Goal: Information Seeking & Learning: Learn about a topic

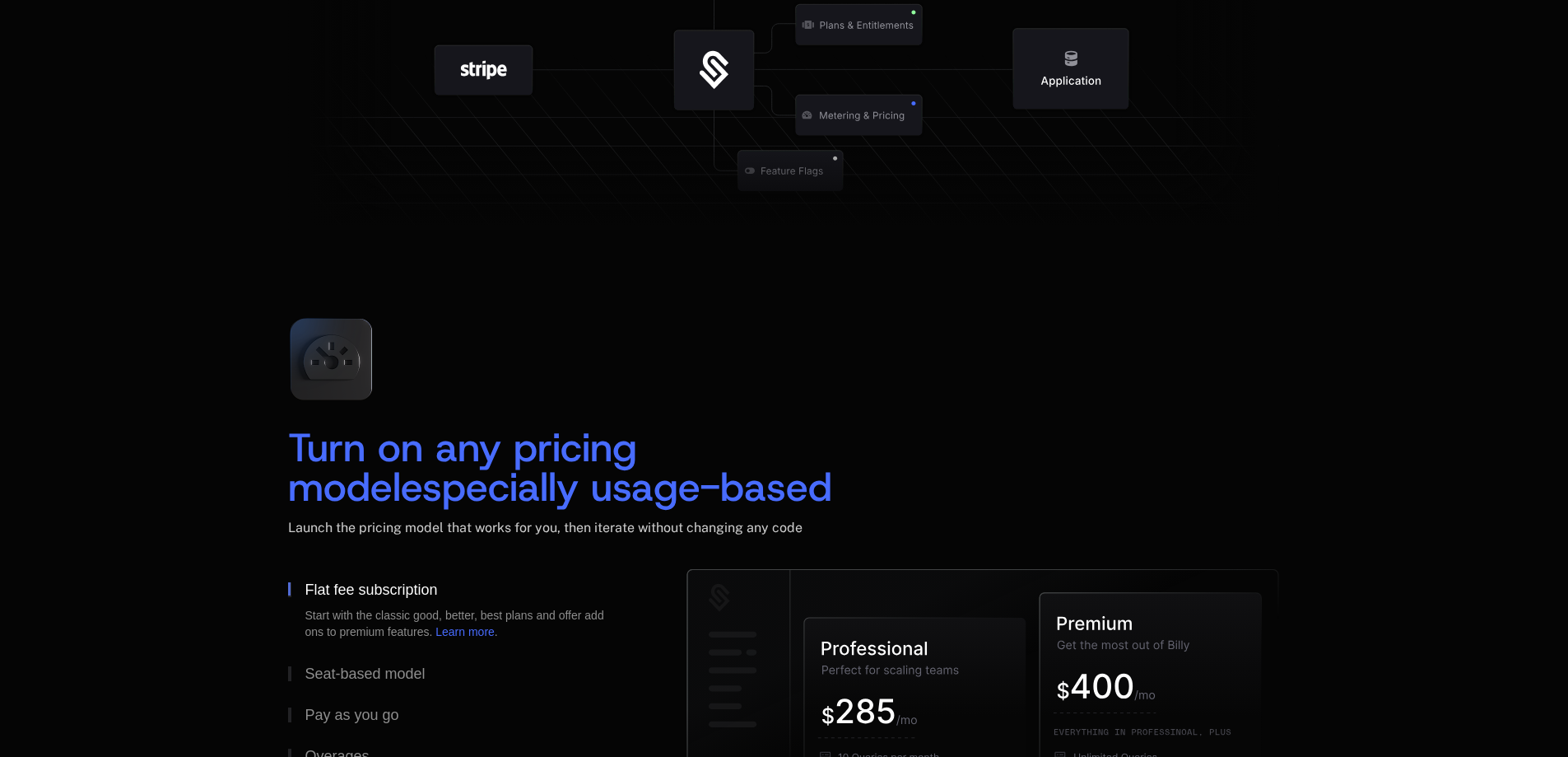
scroll to position [2452, 0]
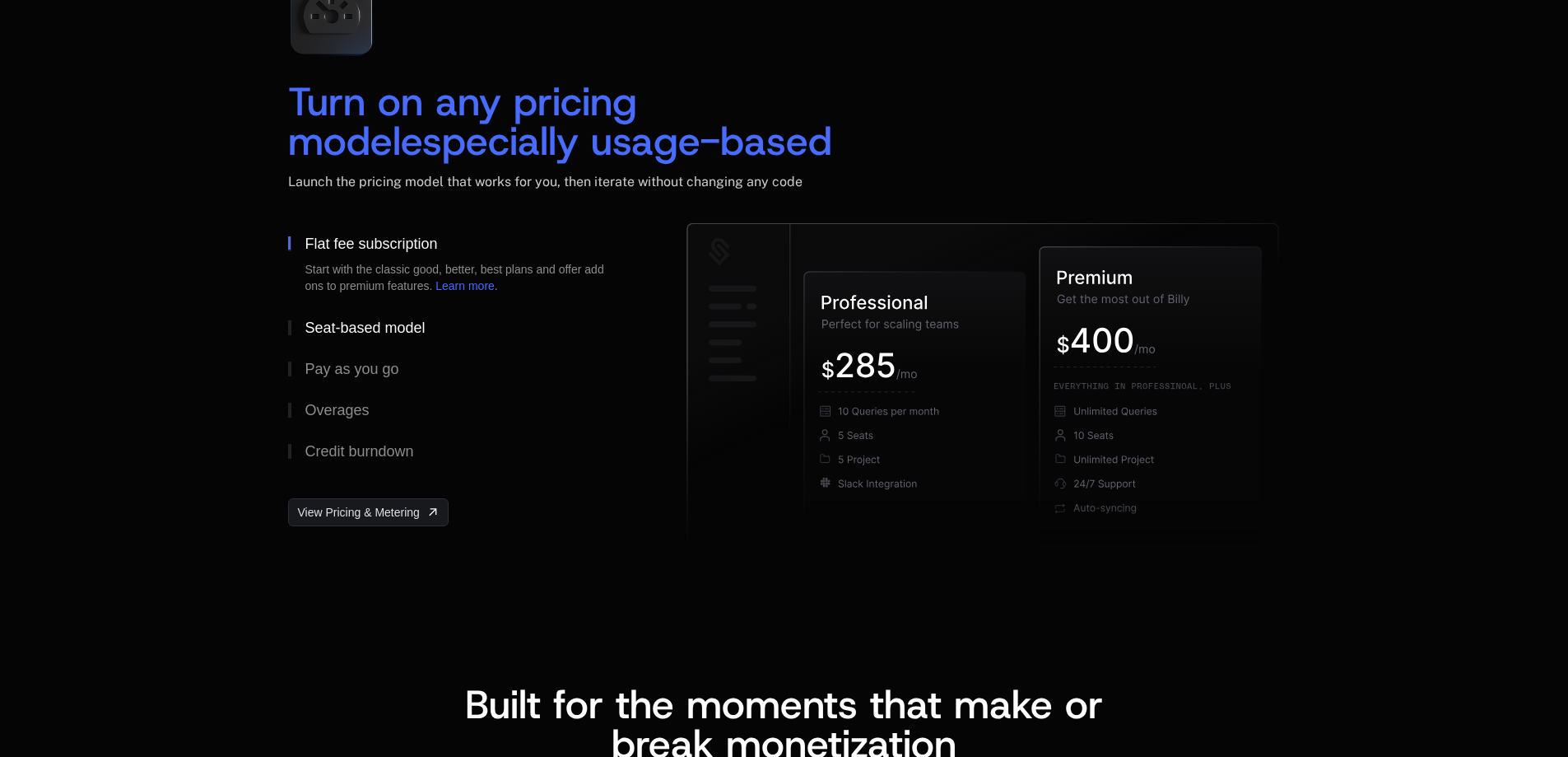
click at [364, 324] on div "Seat-based model" at bounding box center [364, 328] width 121 height 15
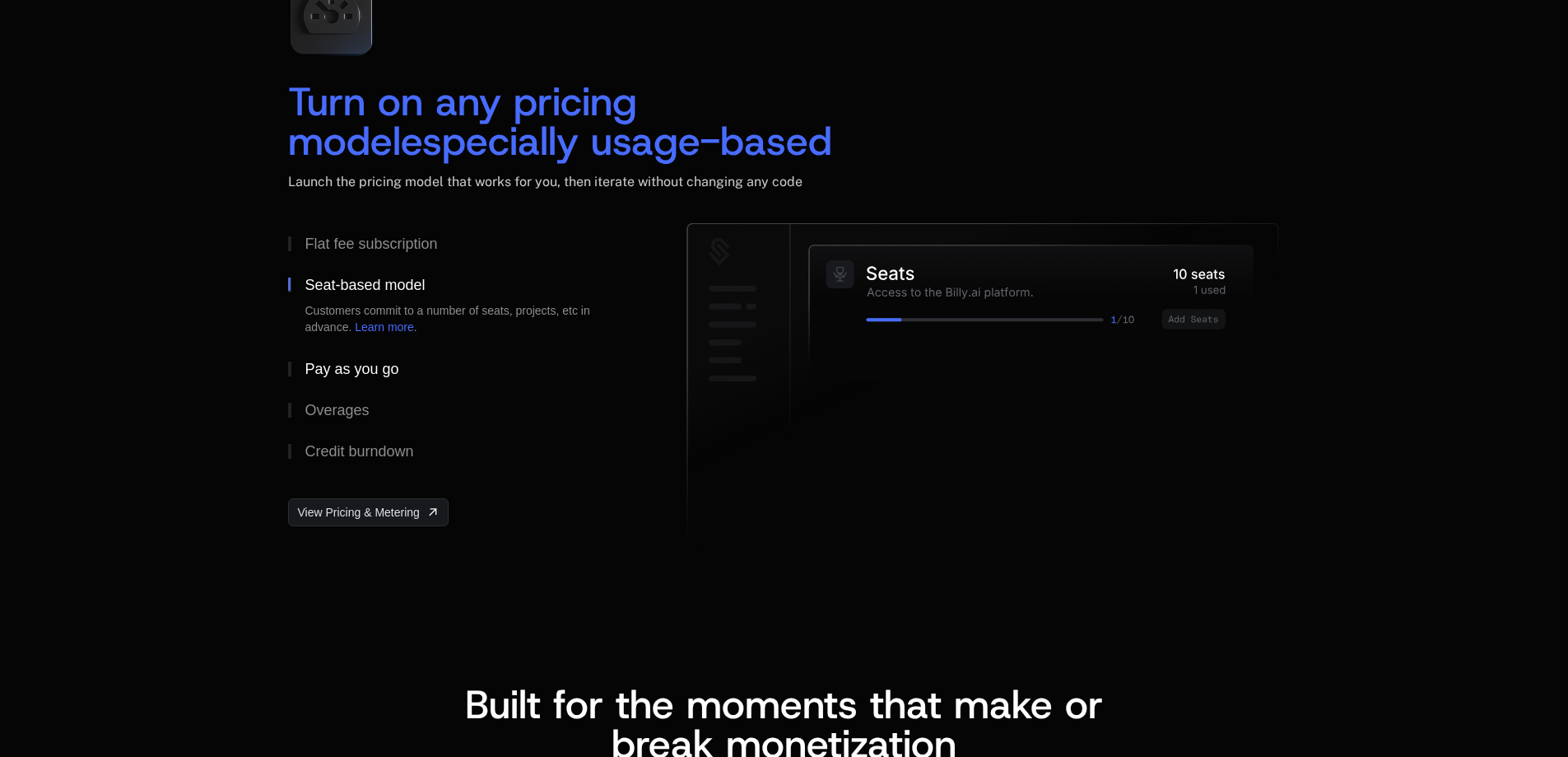
click at [344, 362] on div "Pay as you go" at bounding box center [351, 369] width 94 height 15
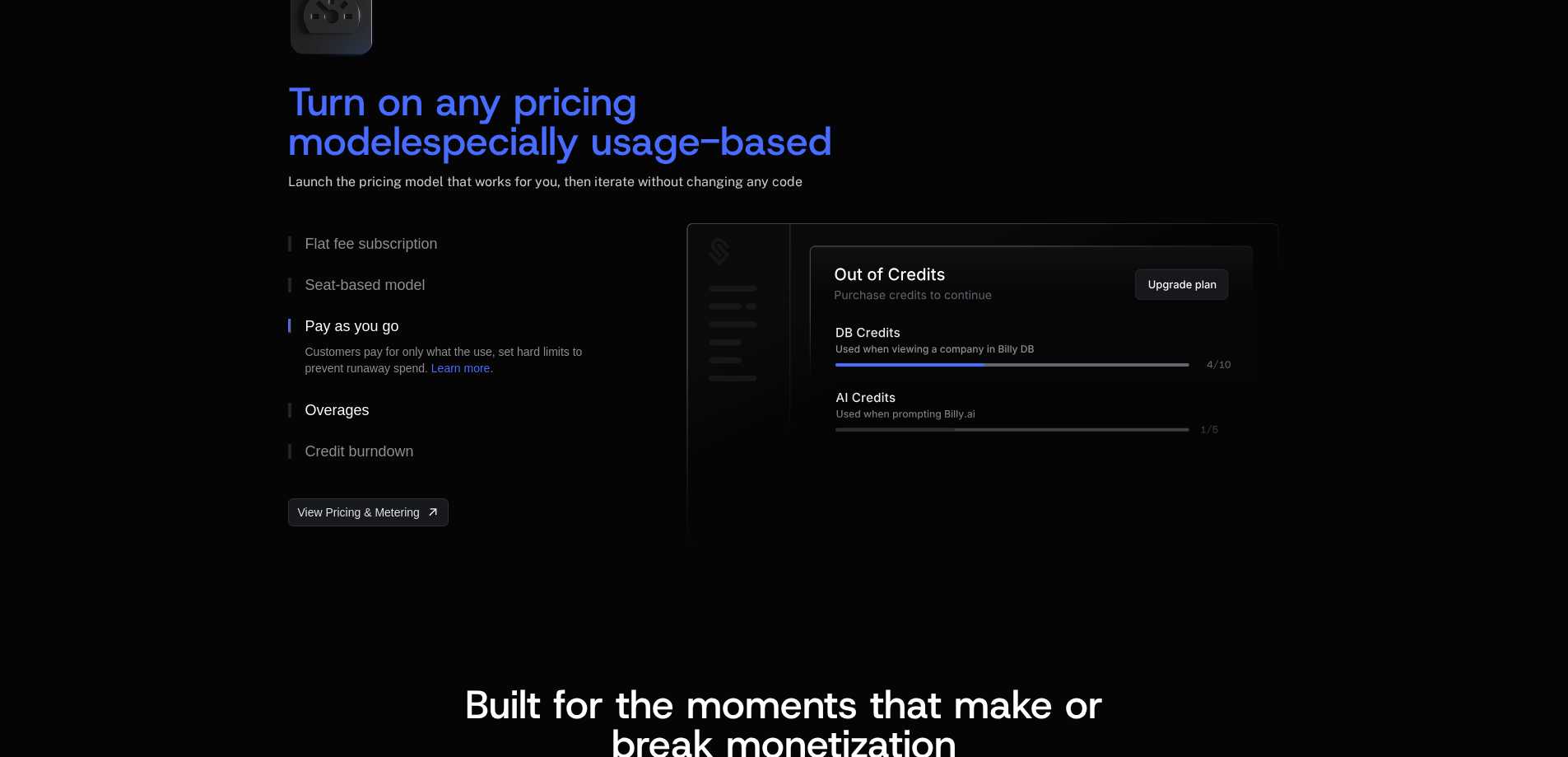
click at [334, 403] on div "Overages" at bounding box center [336, 410] width 64 height 15
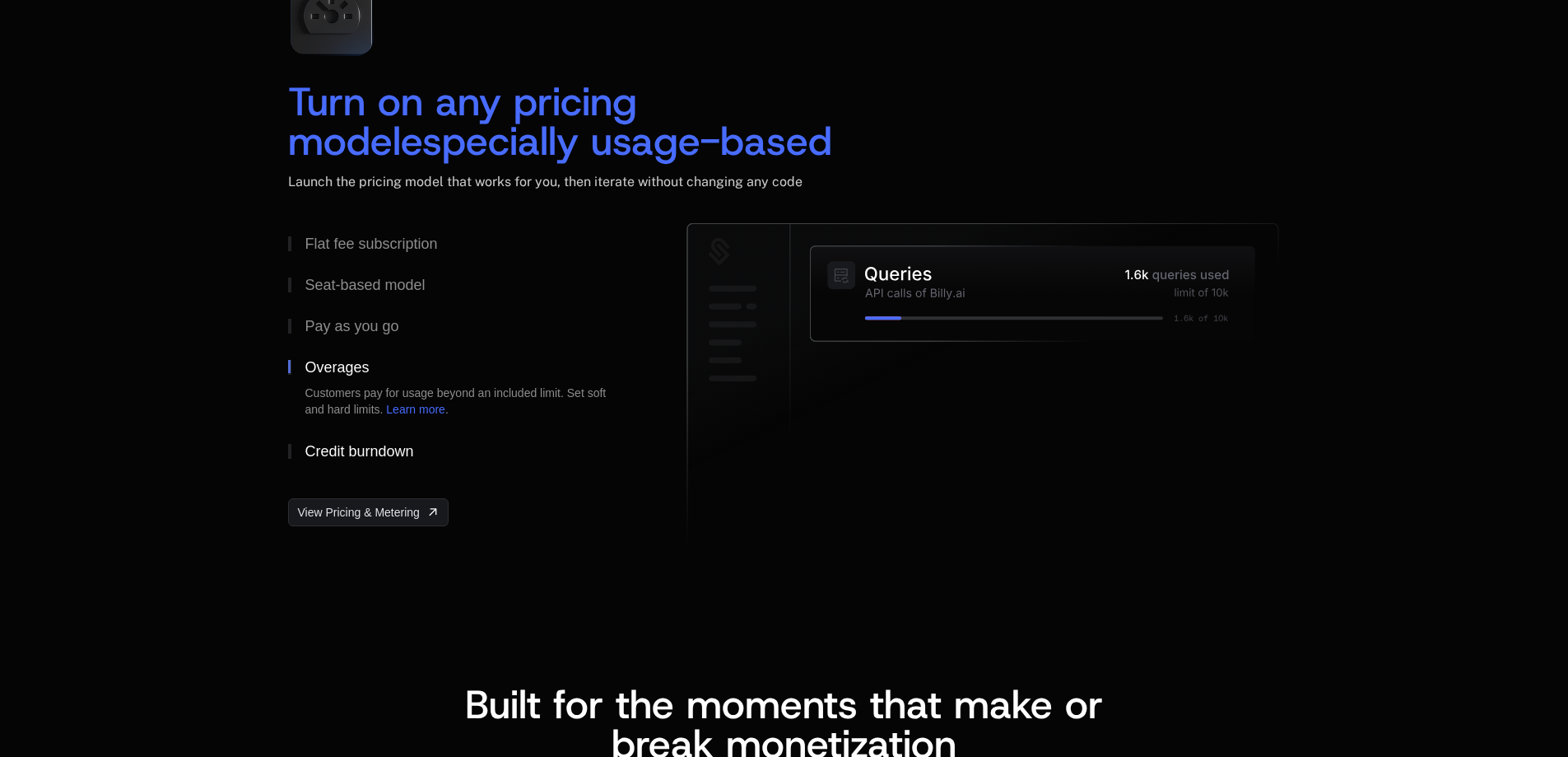
click at [333, 438] on button "Credit burndown" at bounding box center [461, 451] width 346 height 41
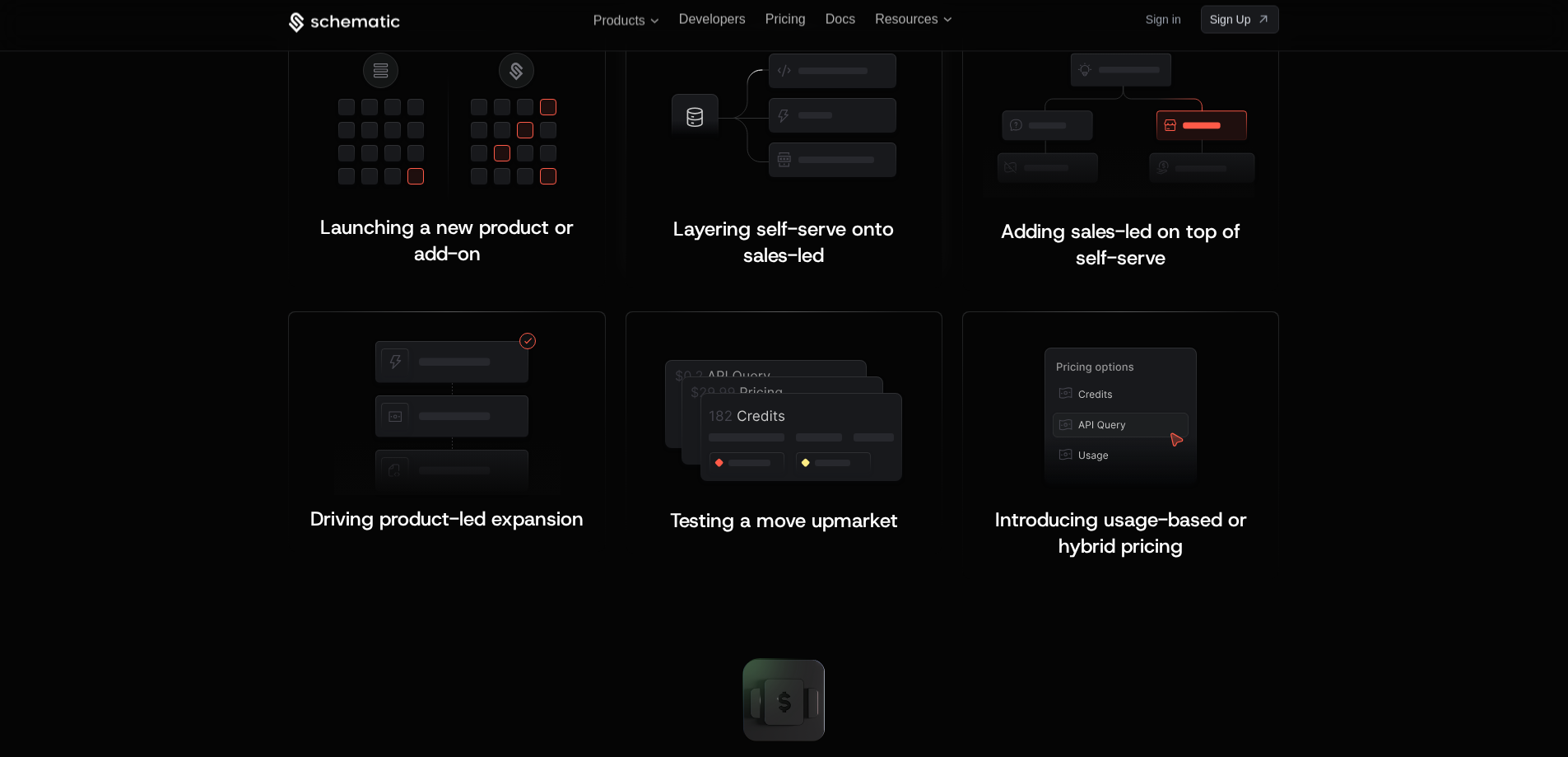
scroll to position [3120, 0]
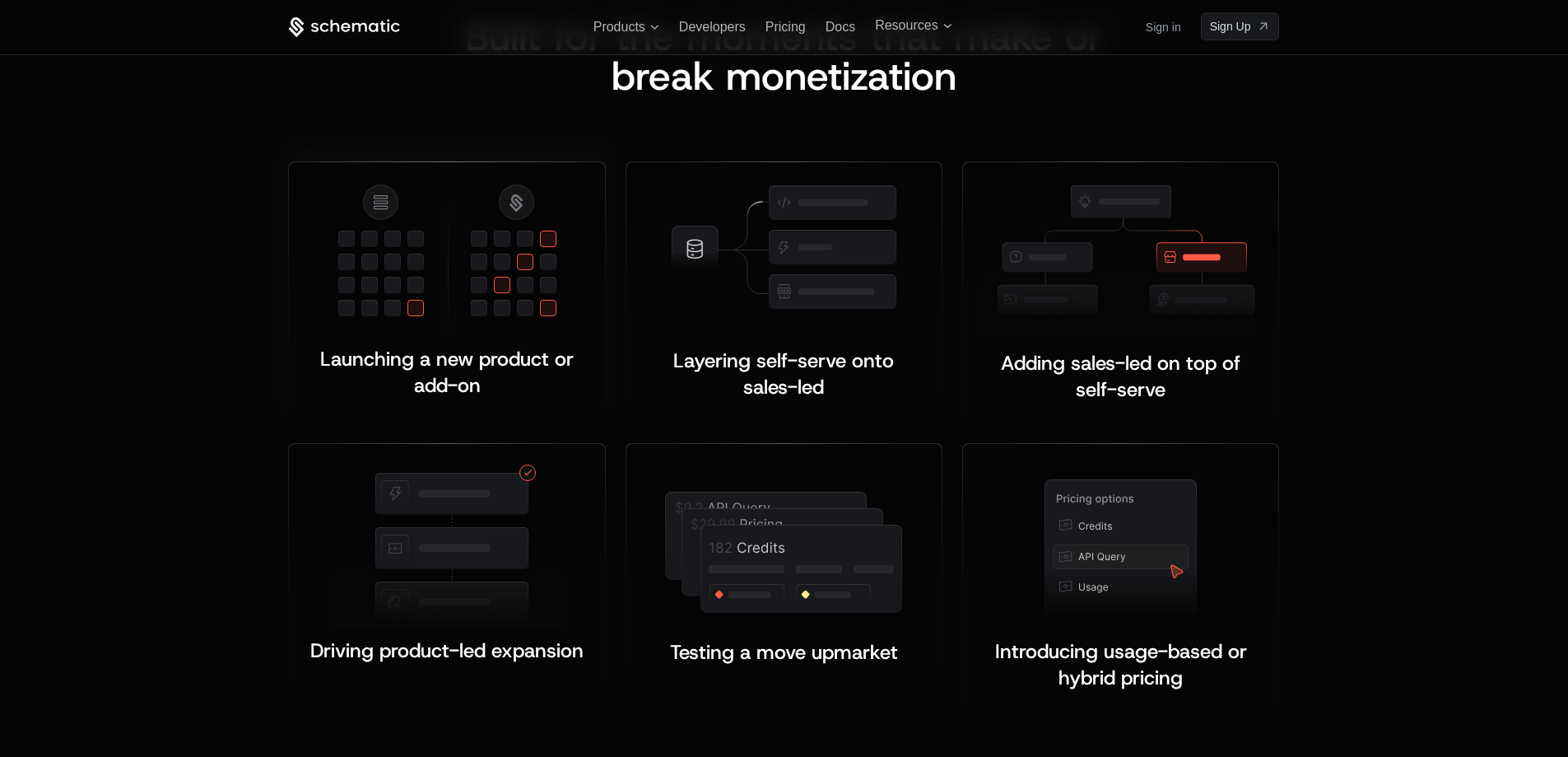
click at [502, 293] on img at bounding box center [447, 258] width 226 height 151
click at [755, 359] on span "Layering self-serve onto sales-led" at bounding box center [786, 374] width 226 height 52
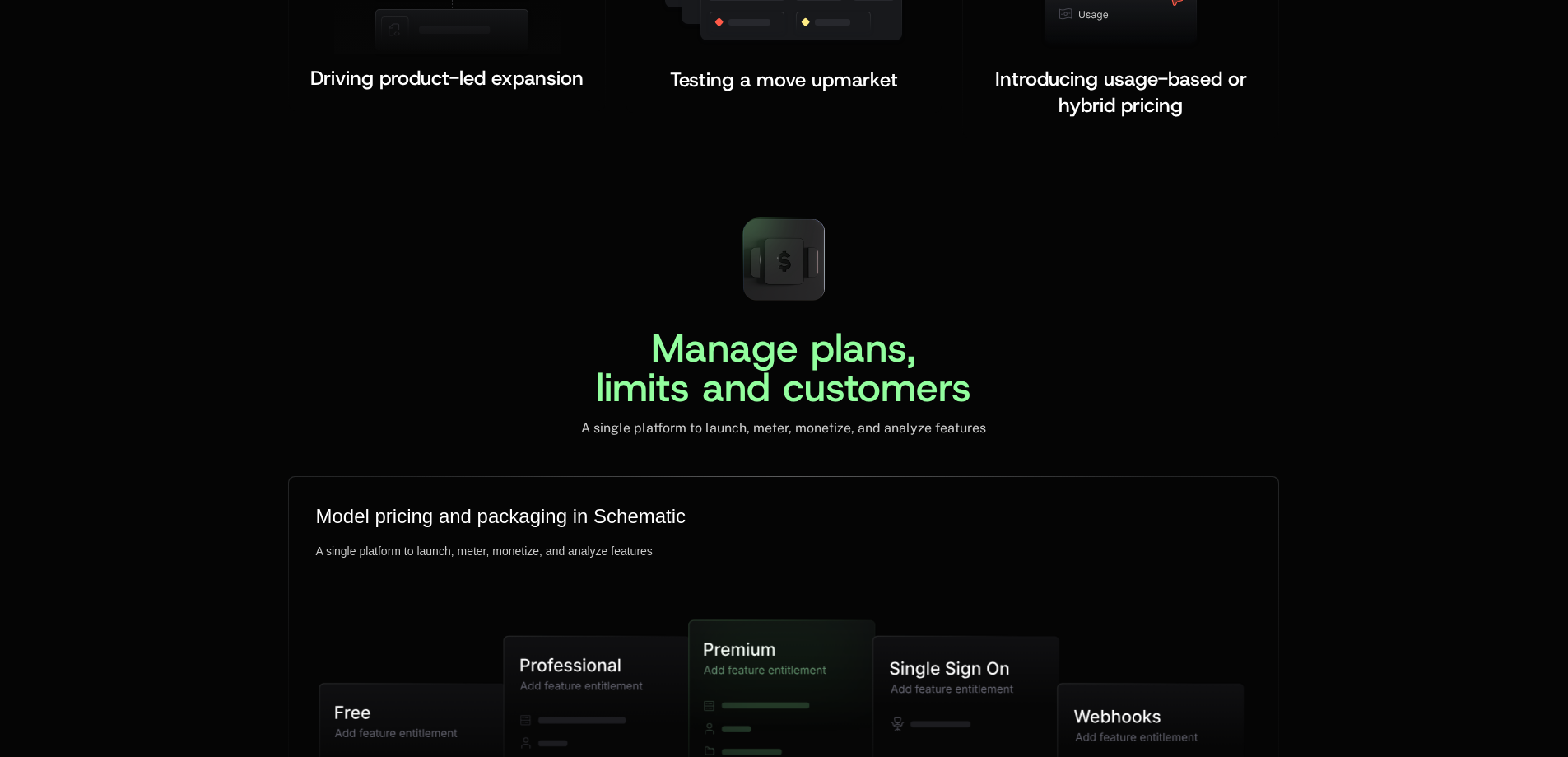
scroll to position [4004, 0]
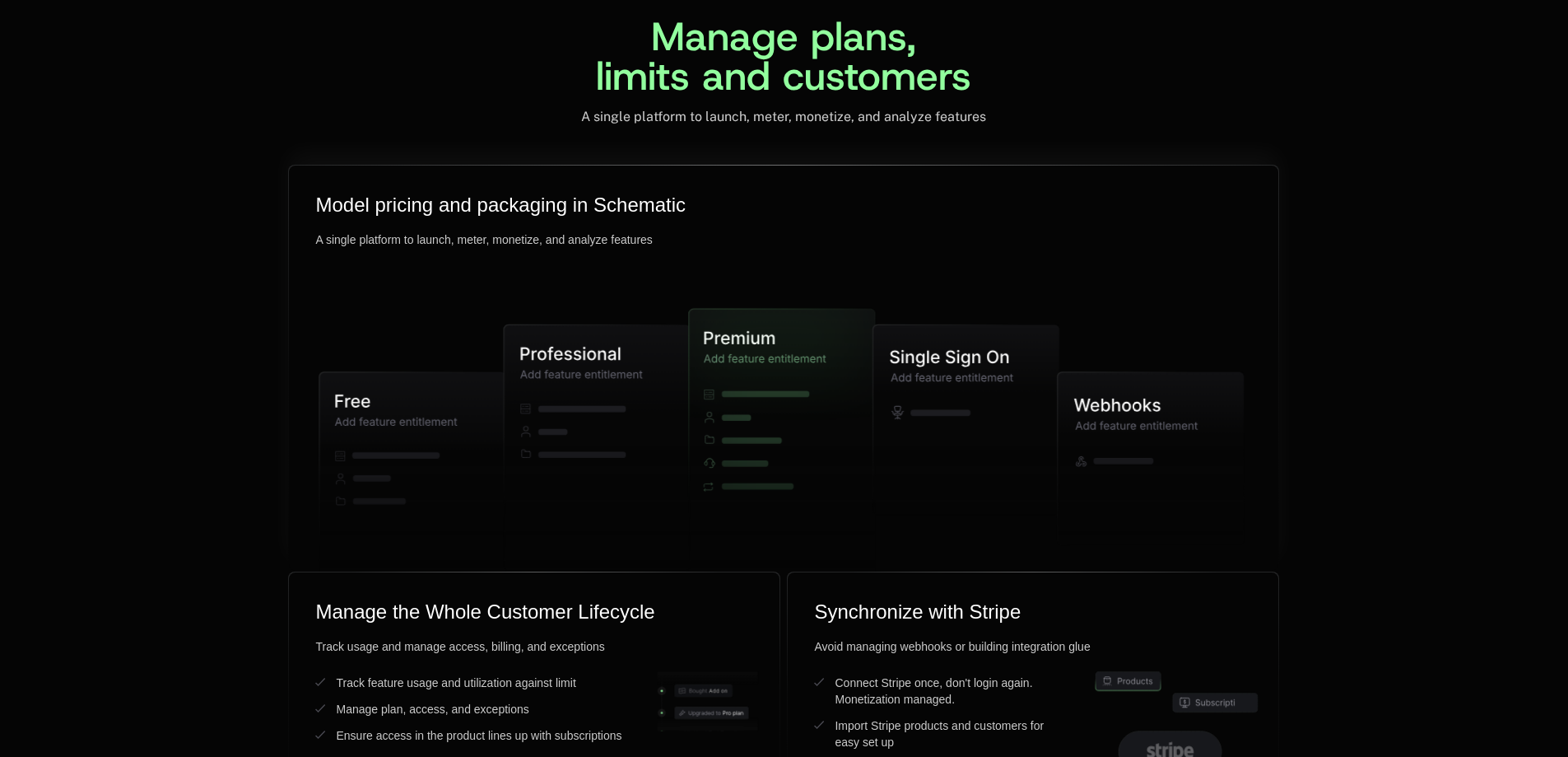
drag, startPoint x: 843, startPoint y: 364, endPoint x: 562, endPoint y: 365, distance: 281.0
click at [562, 365] on g at bounding box center [782, 443] width 925 height 394
drag, startPoint x: 857, startPoint y: 371, endPoint x: 696, endPoint y: 383, distance: 161.4
click at [696, 383] on icon at bounding box center [777, 443] width 174 height 269
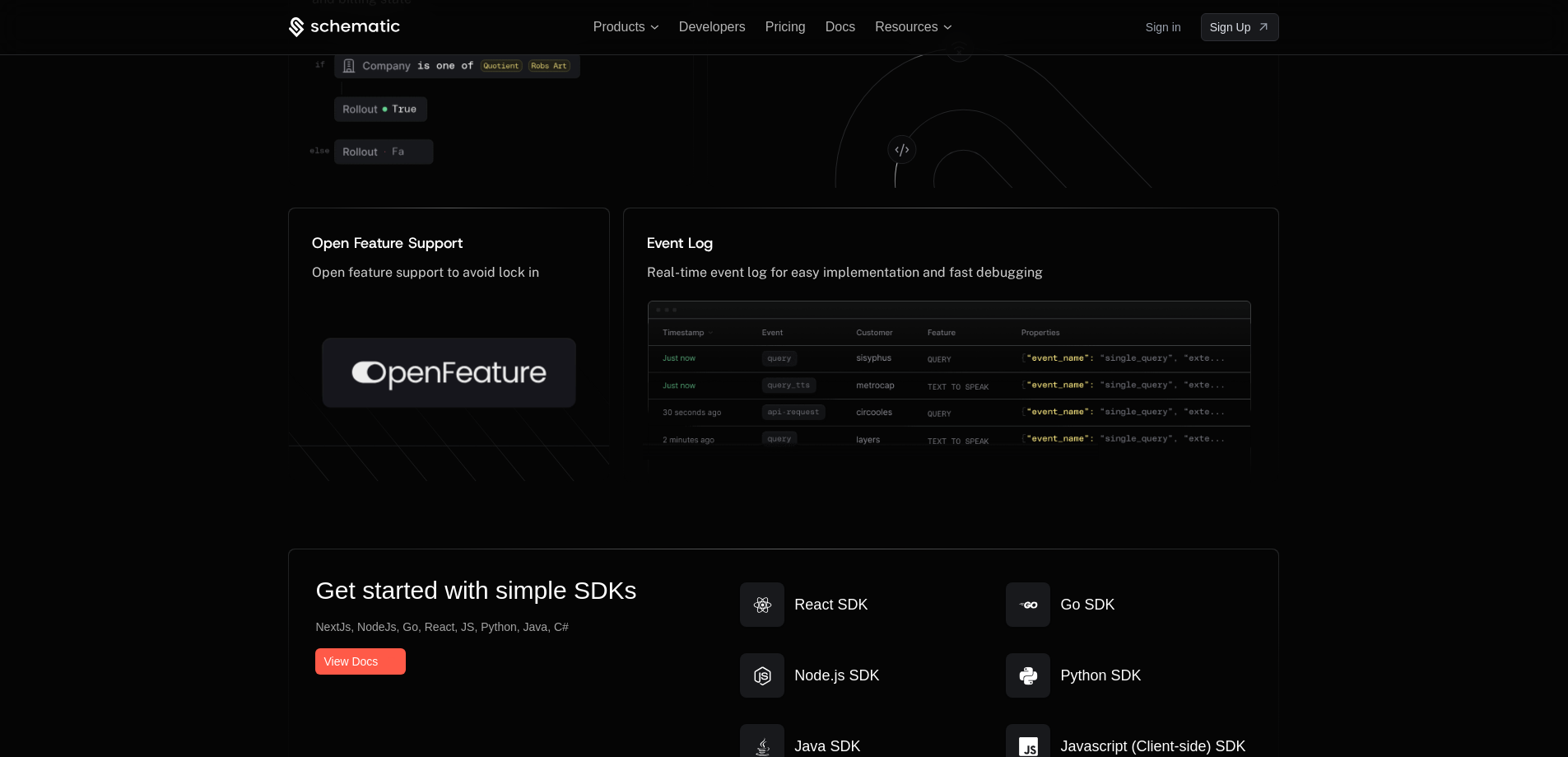
scroll to position [8334, 0]
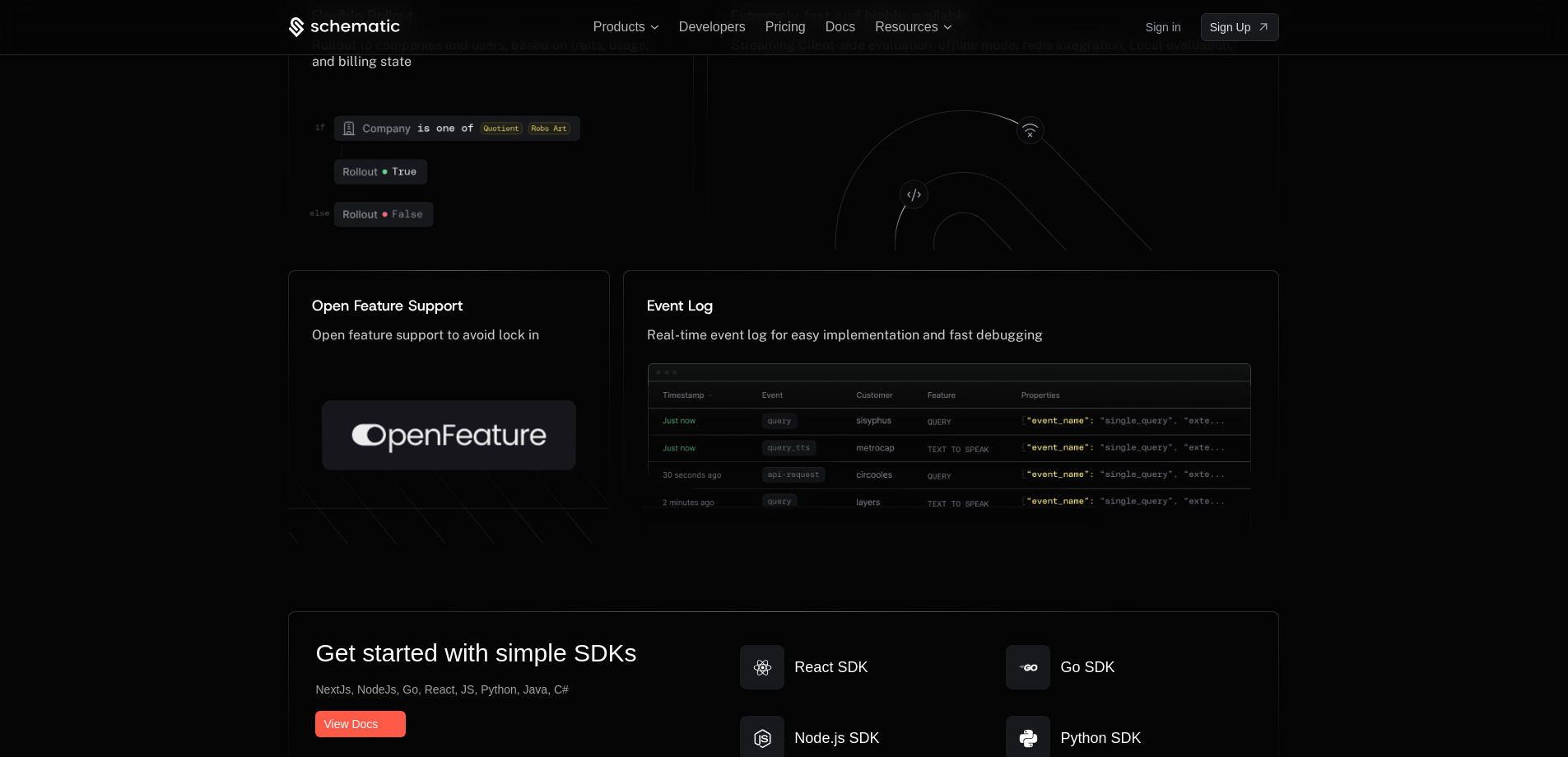
drag, startPoint x: 1536, startPoint y: 581, endPoint x: 1516, endPoint y: 544, distance: 42.1
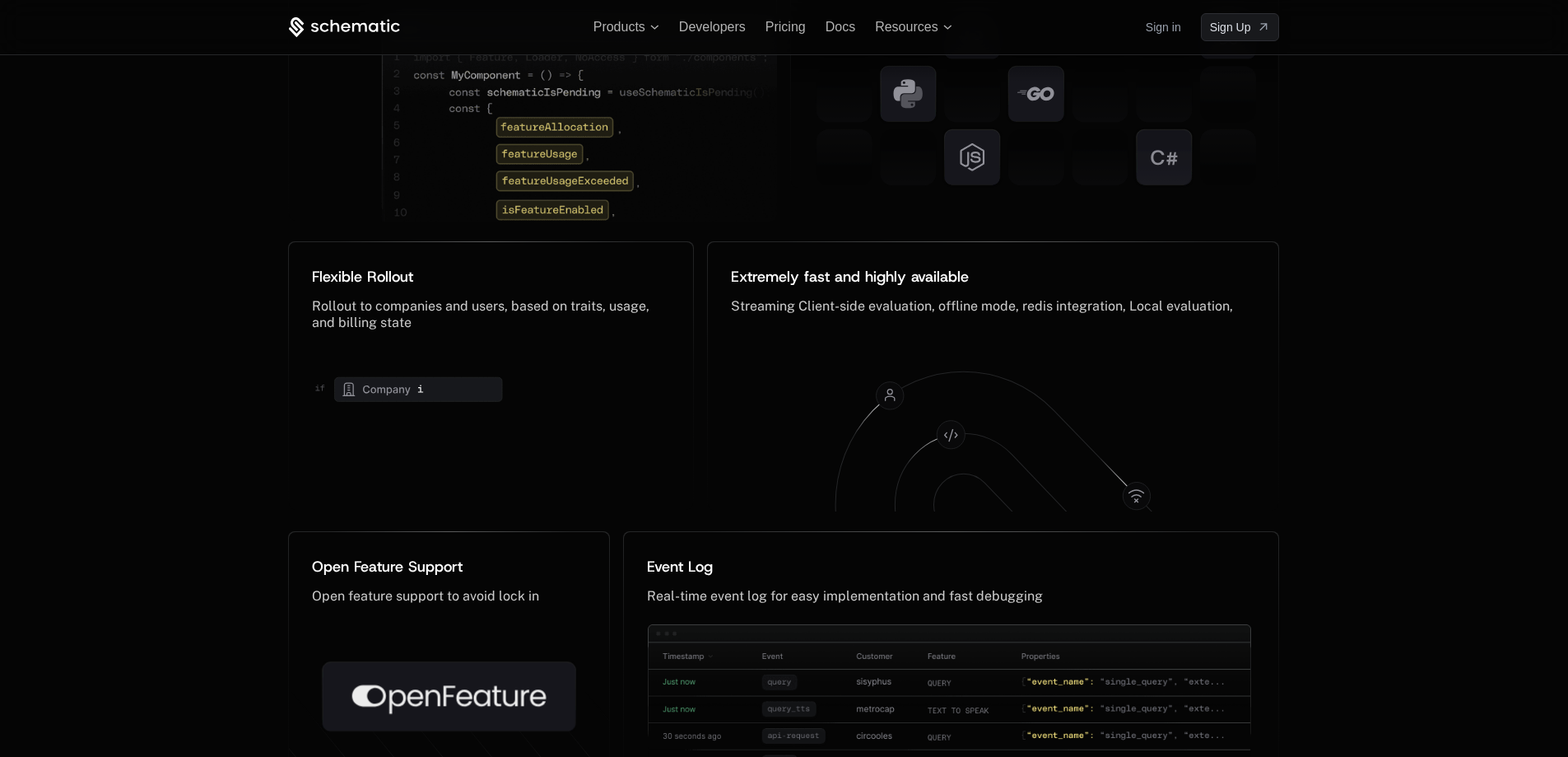
scroll to position [8049, 0]
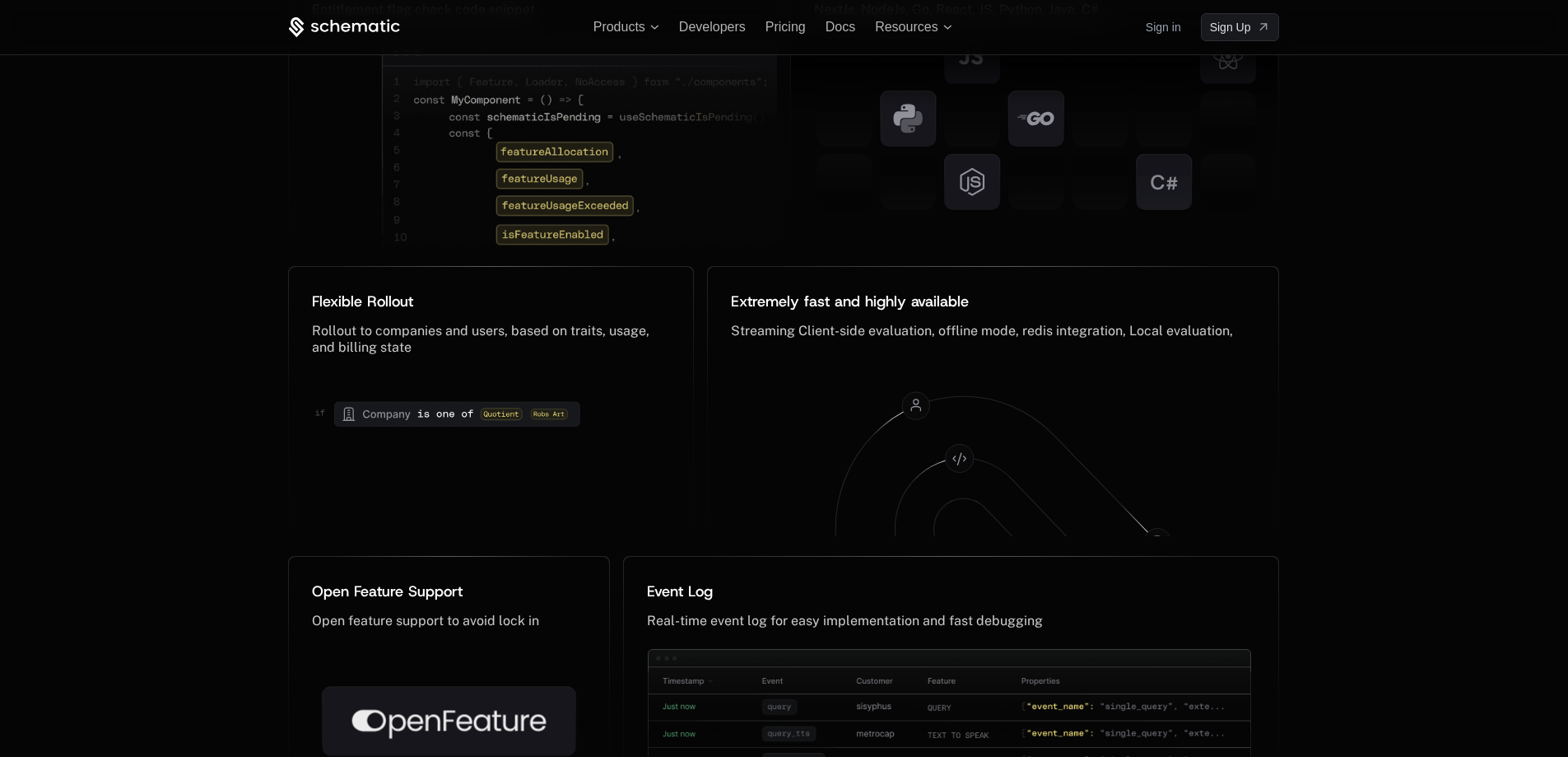
click at [1391, 459] on div "The feature flag, reinvented Not your grandpa’s feature flags Designed for enti…" at bounding box center [784, 267] width 1568 height 1260
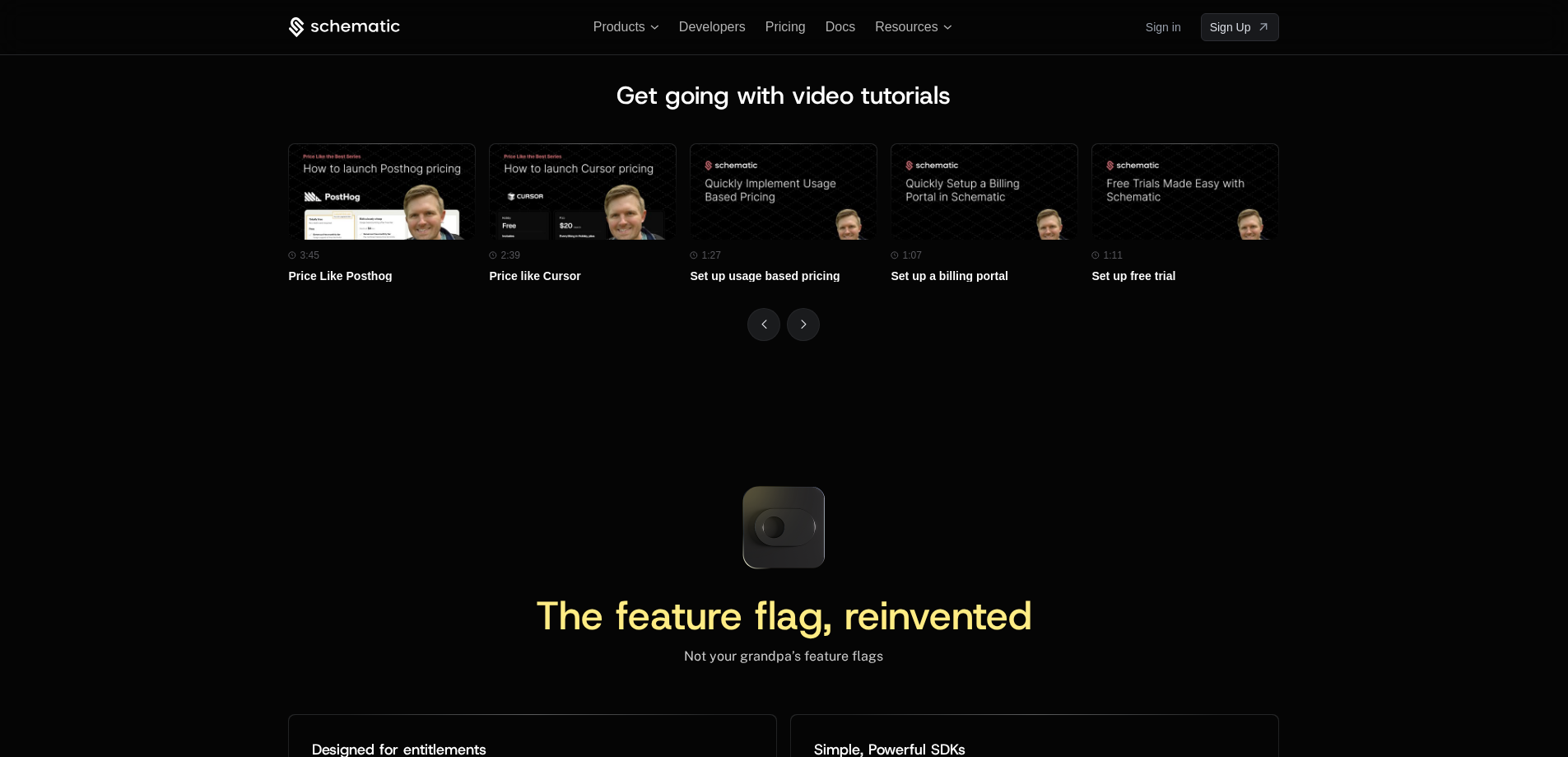
scroll to position [6962, 0]
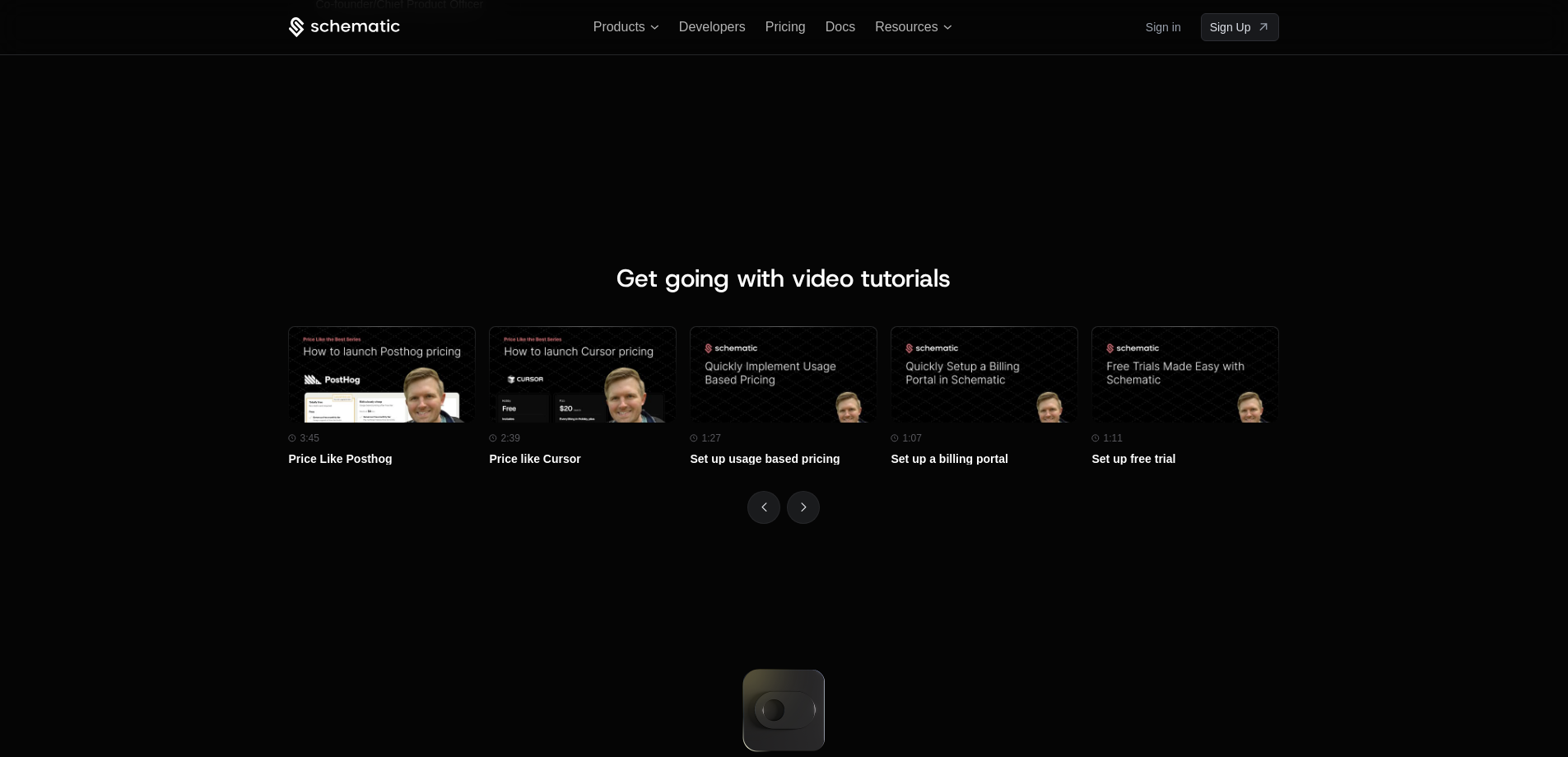
click at [1564, 508] on div "Get going with video tutorials Watch on Youtube 3:45 Price Like Posthog Watch o…" at bounding box center [784, 393] width 1568 height 391
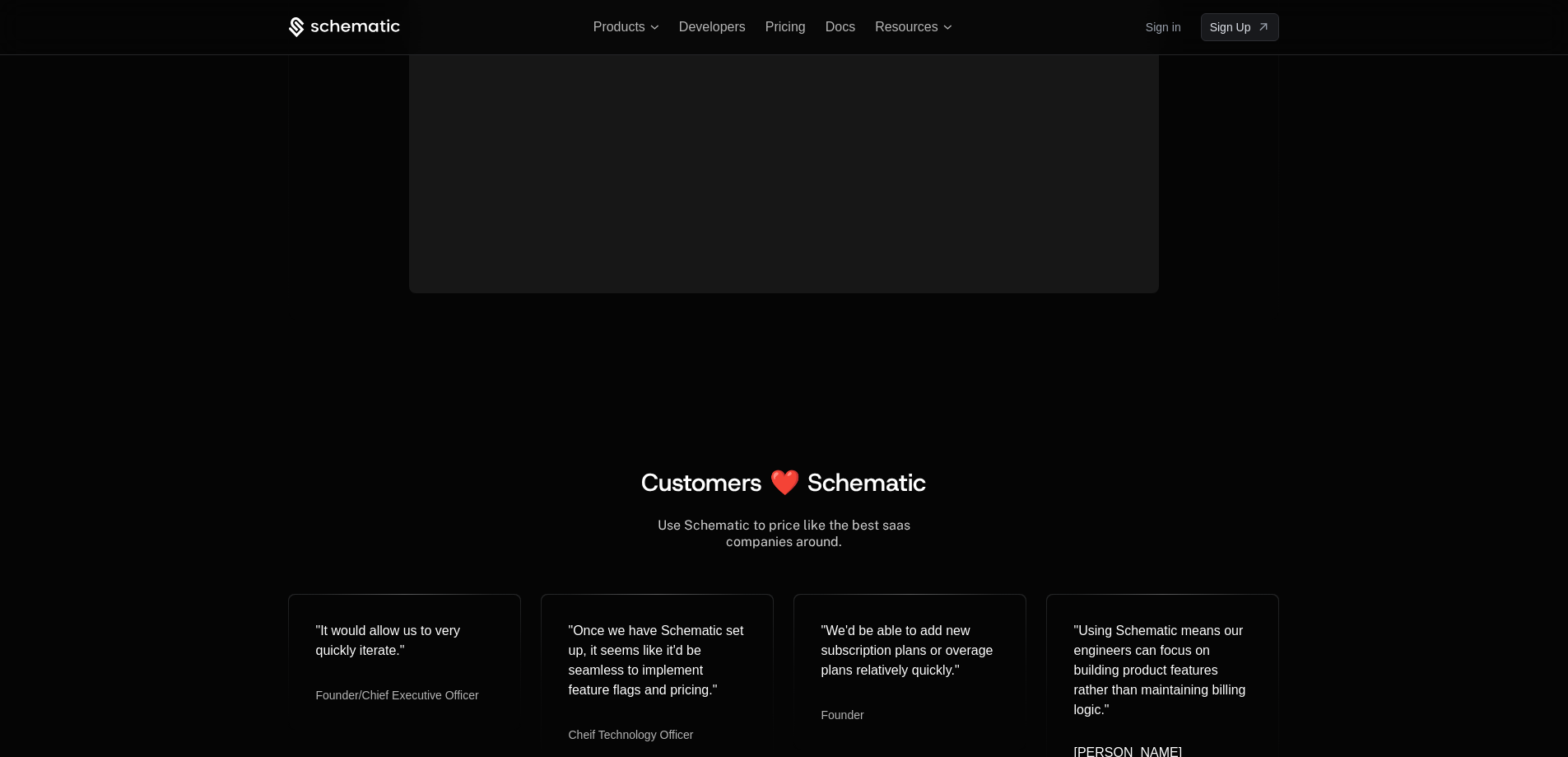
scroll to position [6013, 0]
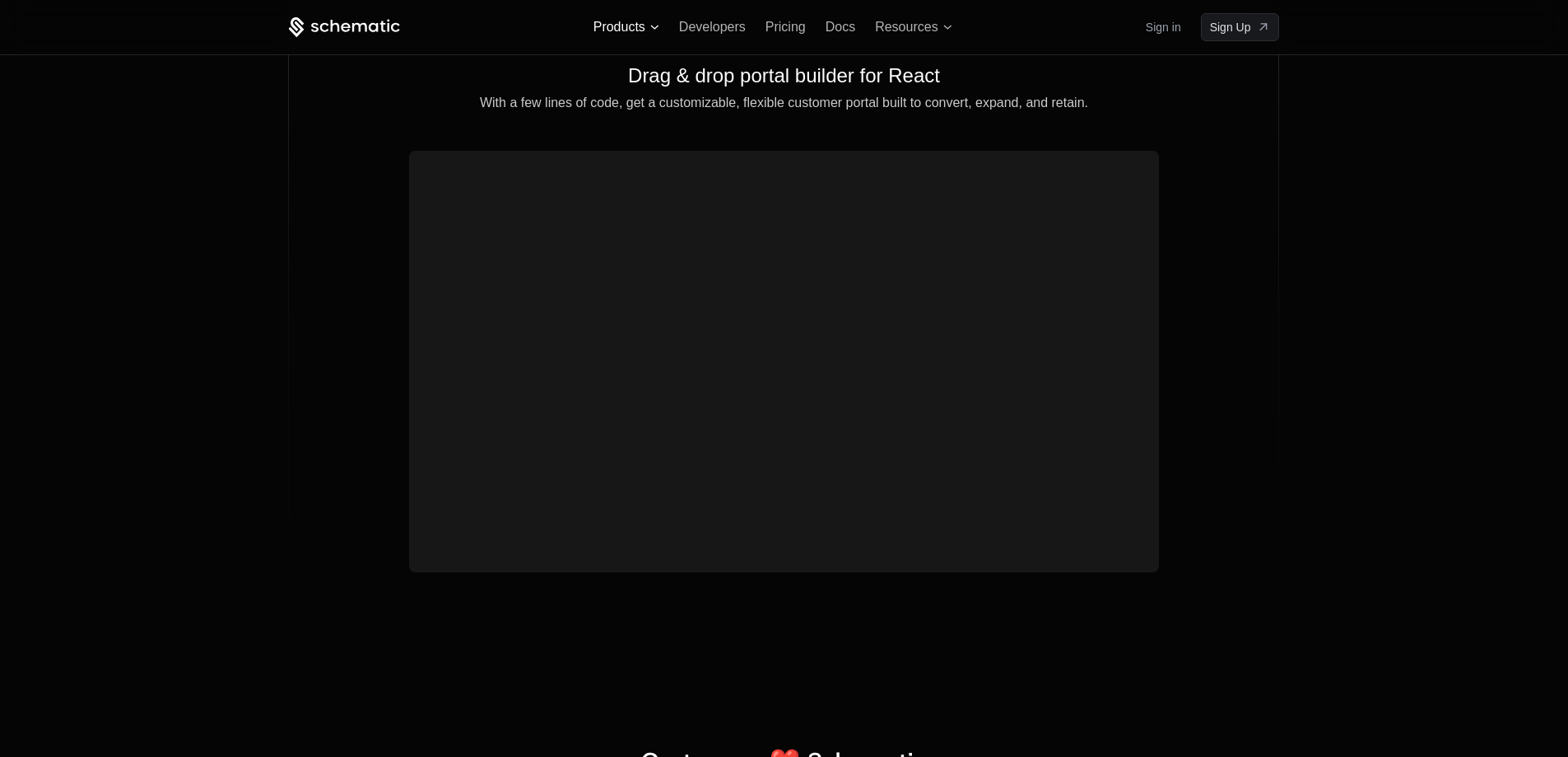
click at [653, 22] on span "Products" at bounding box center [626, 27] width 66 height 15
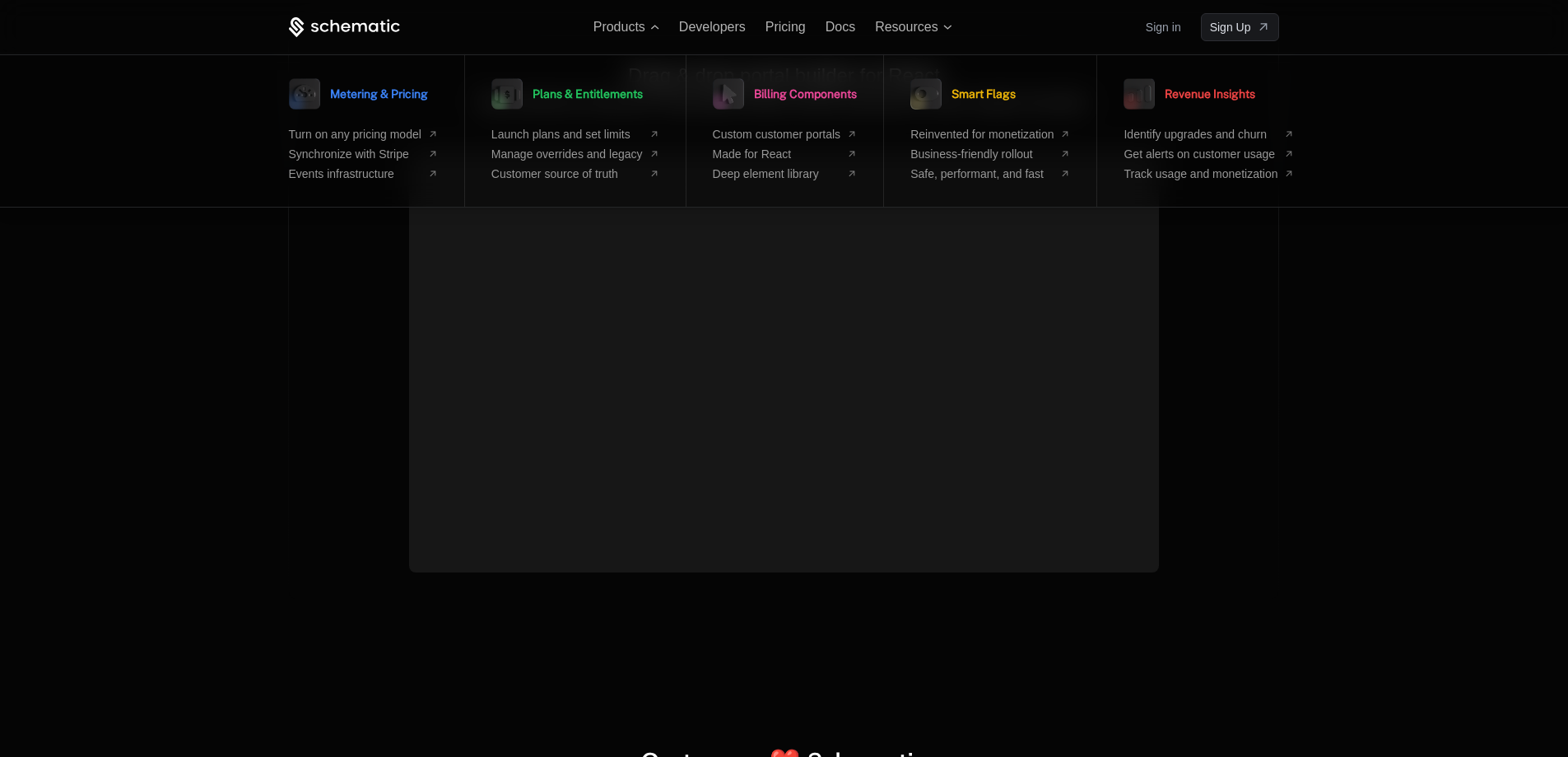
scroll to position [6013, 0]
